Goal: Find specific page/section: Find specific page/section

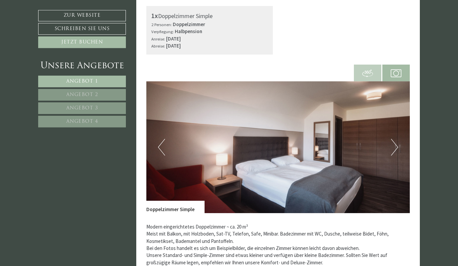
scroll to position [400, 0]
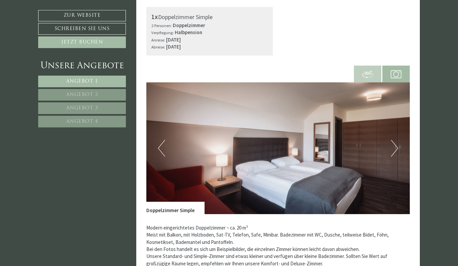
click at [394, 152] on button "Next" at bounding box center [394, 148] width 7 height 17
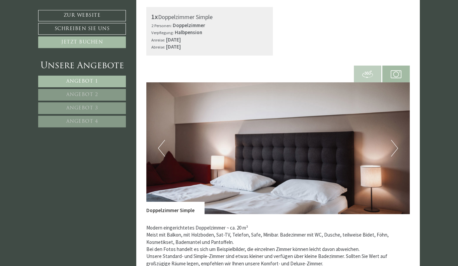
click at [392, 152] on button "Next" at bounding box center [394, 148] width 7 height 17
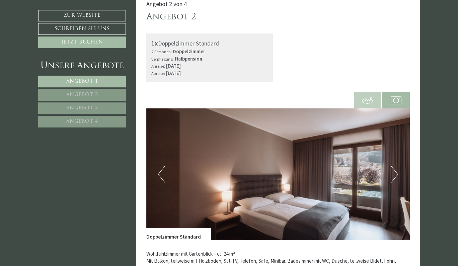
scroll to position [838, 0]
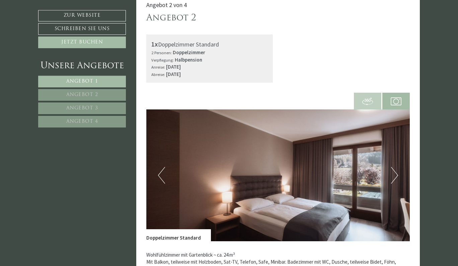
click at [394, 178] on button "Next" at bounding box center [394, 175] width 7 height 17
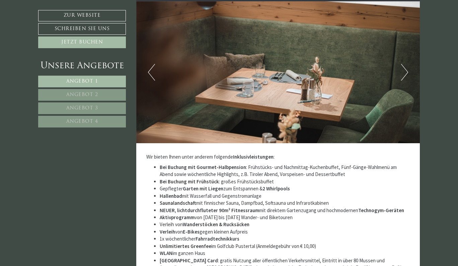
scroll to position [2002, 0]
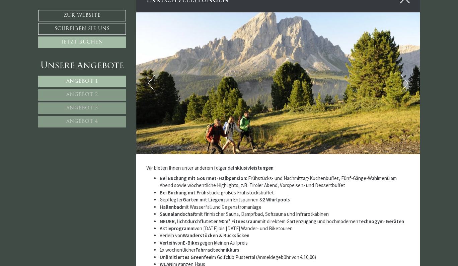
click at [403, 83] on button "Next" at bounding box center [404, 83] width 7 height 17
click at [406, 84] on button "Next" at bounding box center [404, 83] width 7 height 17
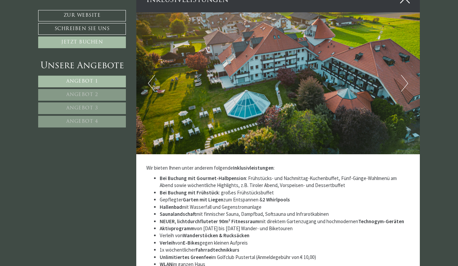
click at [405, 85] on button "Next" at bounding box center [404, 83] width 7 height 17
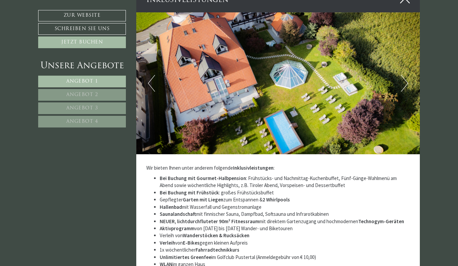
click at [406, 89] on button "Next" at bounding box center [404, 83] width 7 height 17
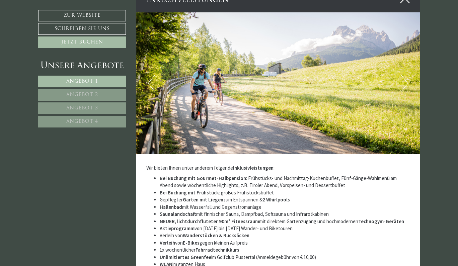
click at [406, 88] on button "Next" at bounding box center [404, 83] width 7 height 17
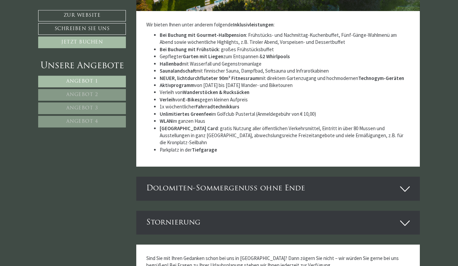
scroll to position [2143, 0]
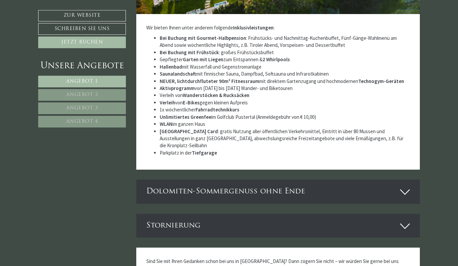
click at [94, 124] on link "Angebot 4" at bounding box center [82, 122] width 88 height 12
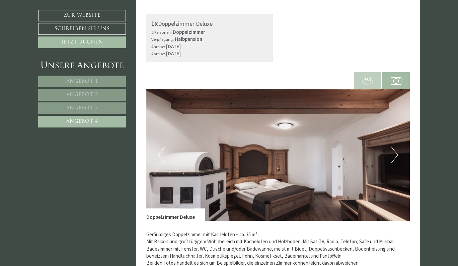
scroll to position [394, 0]
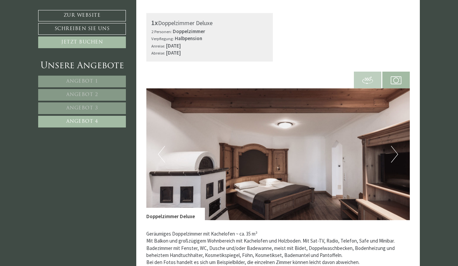
click at [396, 158] on button "Next" at bounding box center [394, 154] width 7 height 17
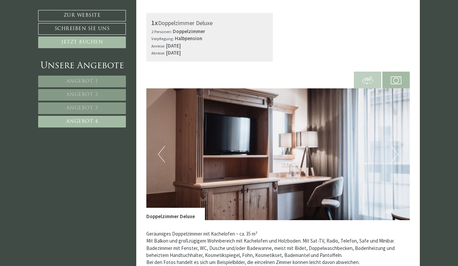
click at [396, 151] on button "Next" at bounding box center [394, 154] width 7 height 17
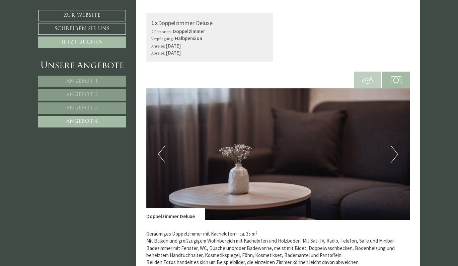
click at [397, 149] on button "Next" at bounding box center [394, 154] width 7 height 17
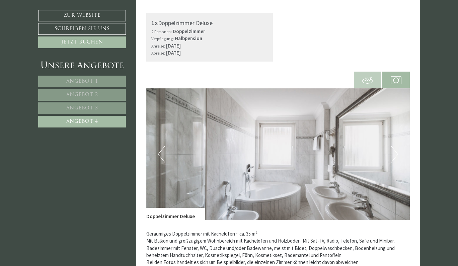
click at [397, 152] on button "Next" at bounding box center [394, 154] width 7 height 17
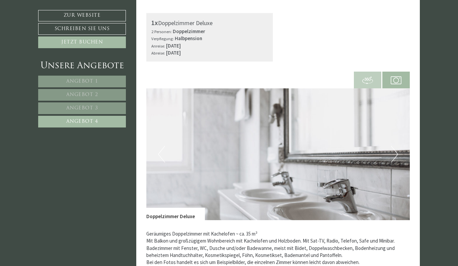
click at [396, 152] on button "Next" at bounding box center [394, 154] width 7 height 17
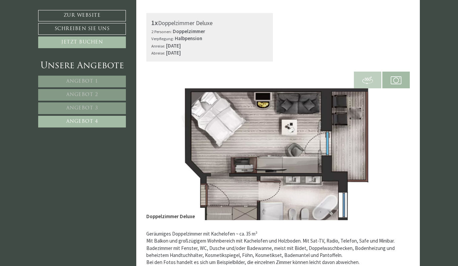
click at [395, 152] on button "Next" at bounding box center [394, 154] width 7 height 17
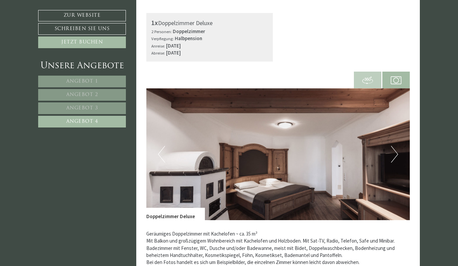
click at [396, 152] on button "Next" at bounding box center [394, 154] width 7 height 17
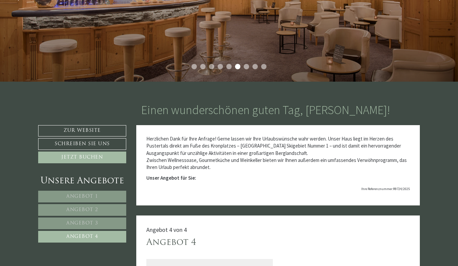
scroll to position [147, 0]
